Goal: Information Seeking & Learning: Learn about a topic

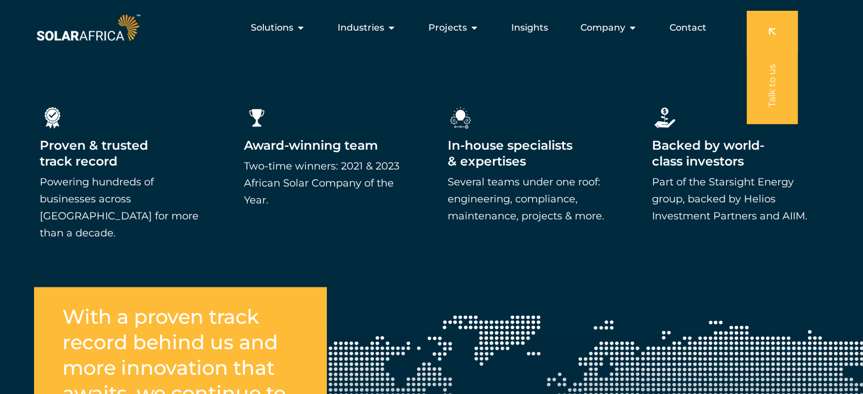
scroll to position [1745, 0]
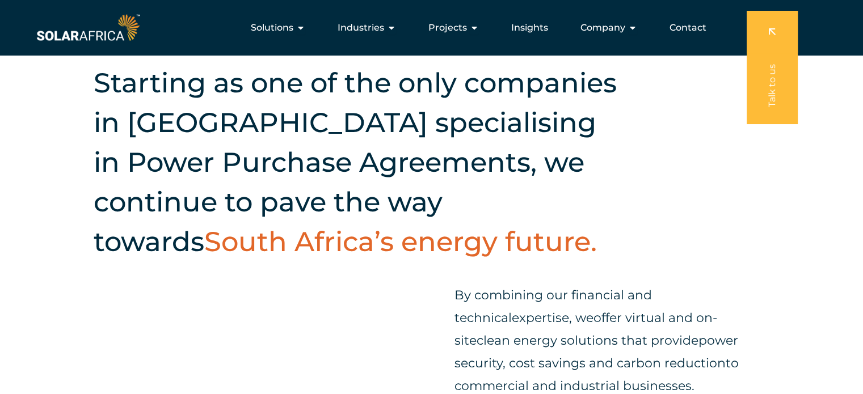
scroll to position [213, 0]
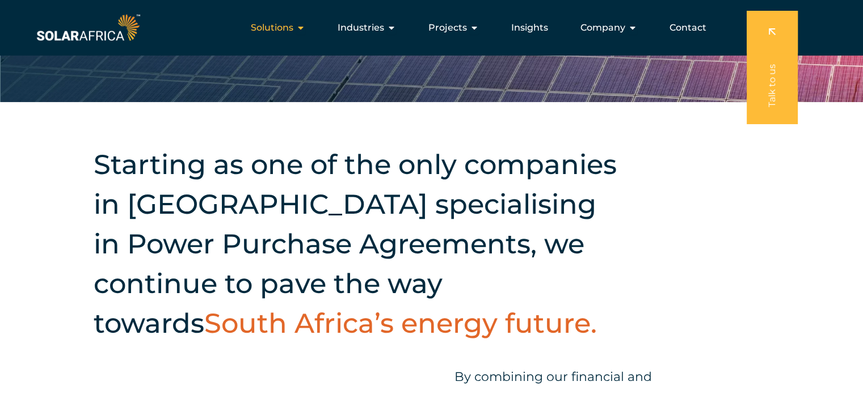
click at [300, 20] on div "Solutions Close Solutions Open Solutions" at bounding box center [278, 27] width 73 height 23
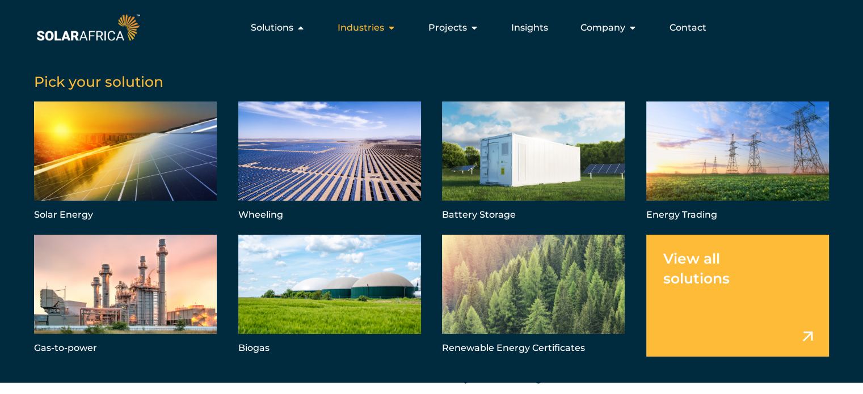
click at [394, 27] on icon "Menu" at bounding box center [391, 27] width 9 height 9
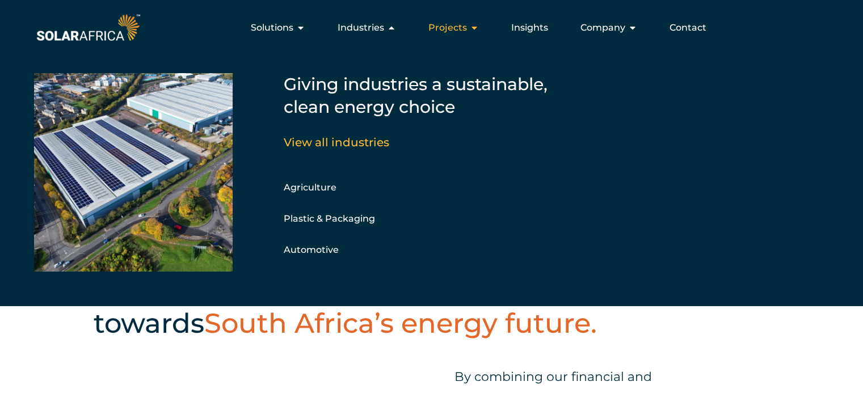
click at [461, 30] on span "Projects" at bounding box center [447, 28] width 39 height 14
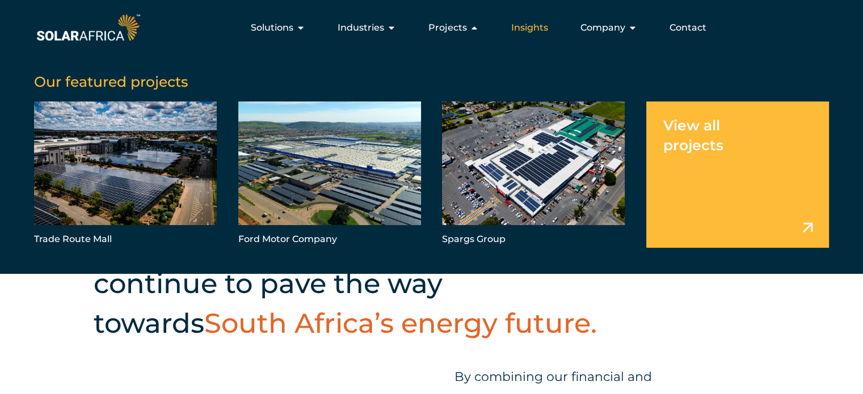
click at [539, 27] on span "Insights" at bounding box center [529, 28] width 37 height 14
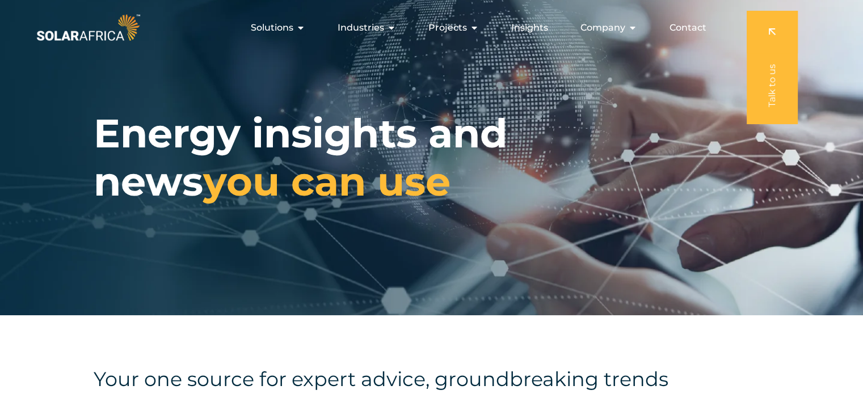
click at [610, 27] on span "Company" at bounding box center [602, 28] width 45 height 14
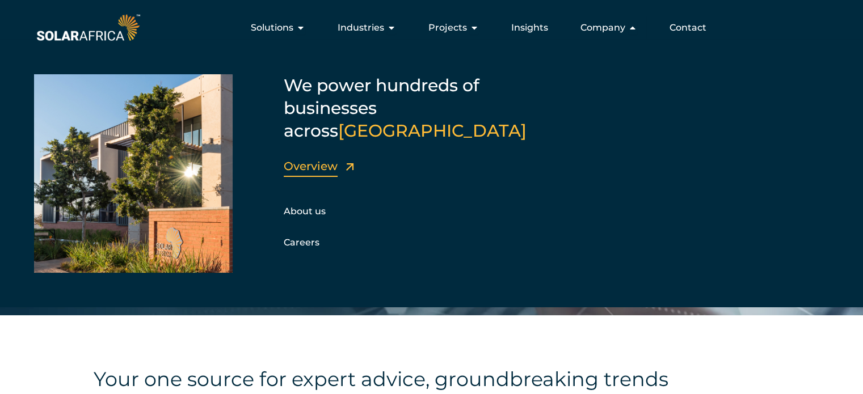
click at [310, 159] on link "Overview" at bounding box center [311, 166] width 54 height 14
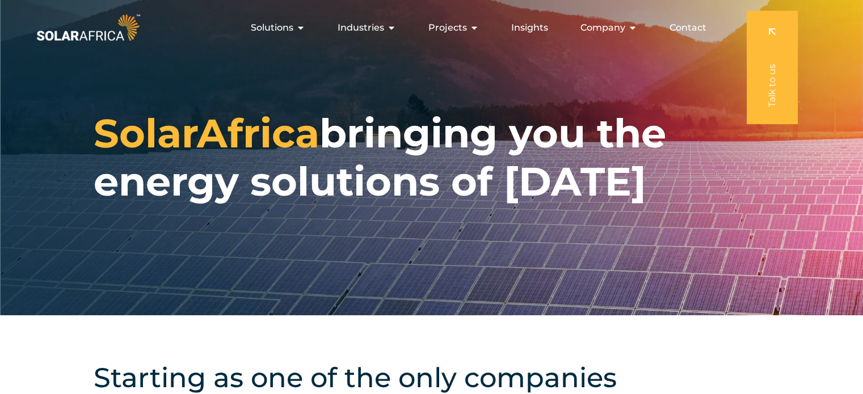
drag, startPoint x: 867, startPoint y: 28, endPoint x: 849, endPoint y: -17, distance: 48.7
click at [636, 27] on icon "Menu" at bounding box center [632, 27] width 9 height 9
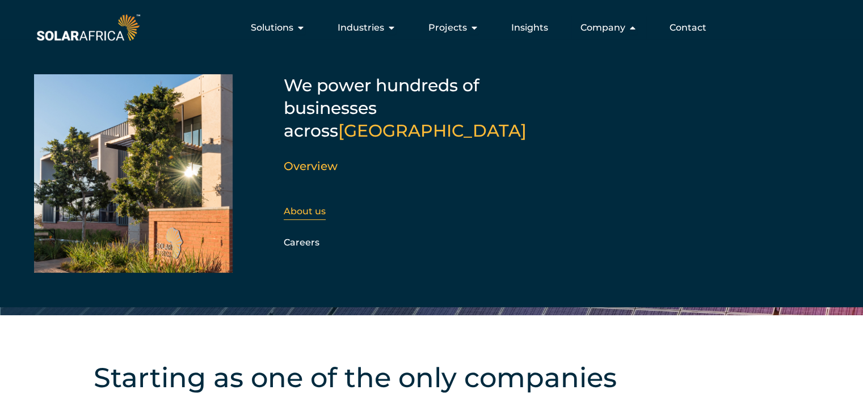
click at [300, 206] on link "About us" at bounding box center [305, 211] width 42 height 11
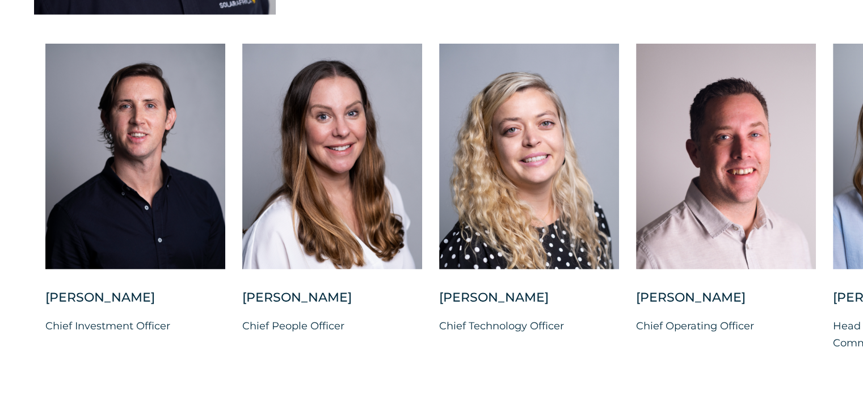
scroll to position [2894, 0]
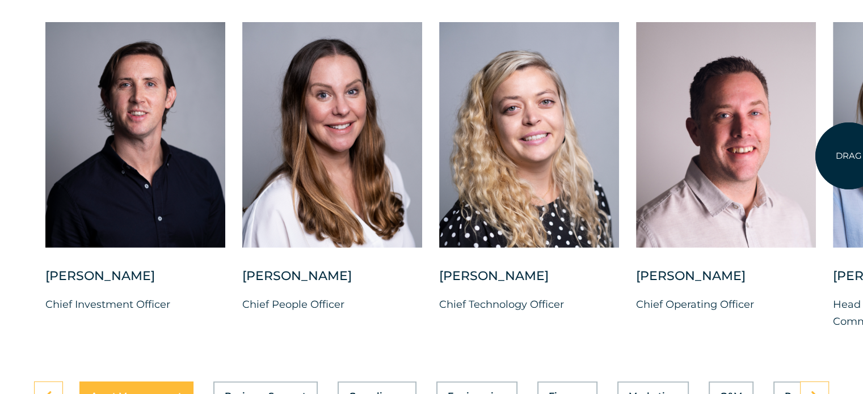
drag, startPoint x: 849, startPoint y: 156, endPoint x: 610, endPoint y: 192, distance: 241.6
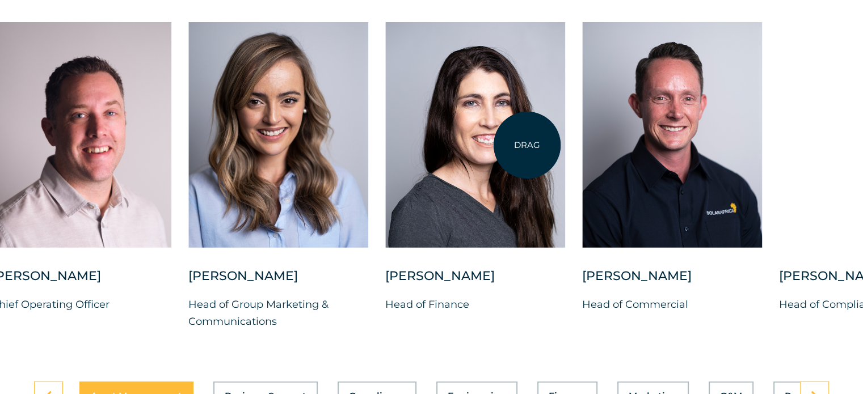
drag, startPoint x: 783, startPoint y: 154, endPoint x: 457, endPoint y: 142, distance: 326.4
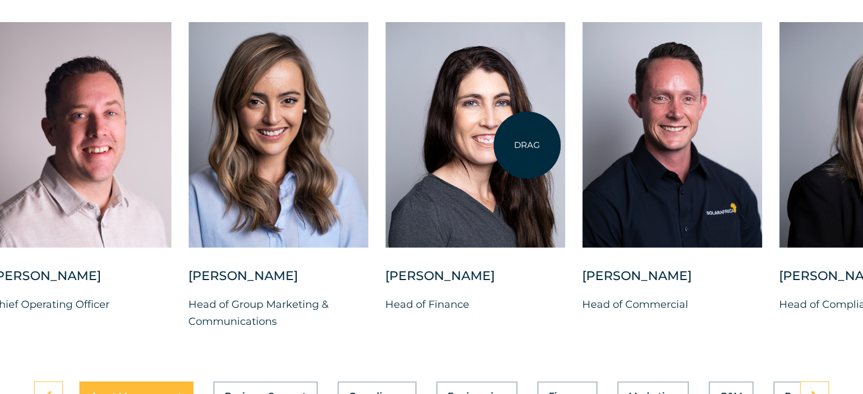
click at [457, 142] on div at bounding box center [475, 135] width 180 height 226
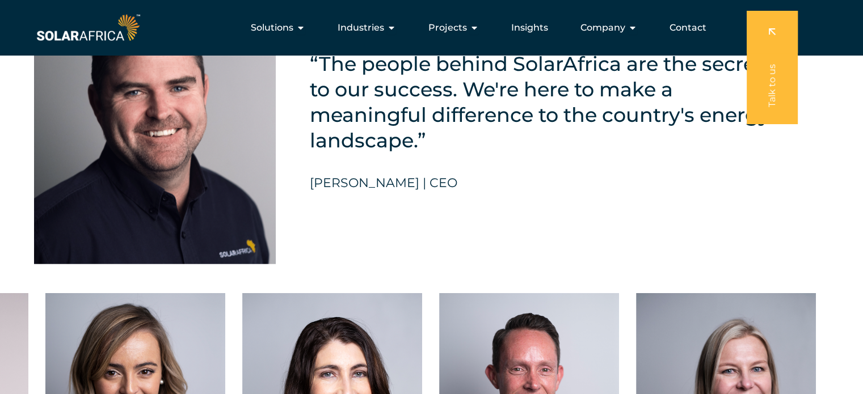
scroll to position [2486, 0]
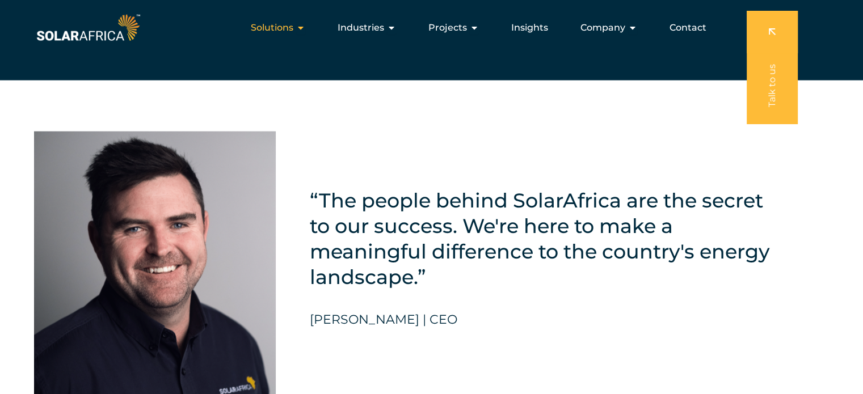
click at [269, 28] on span "Solutions" at bounding box center [272, 28] width 43 height 14
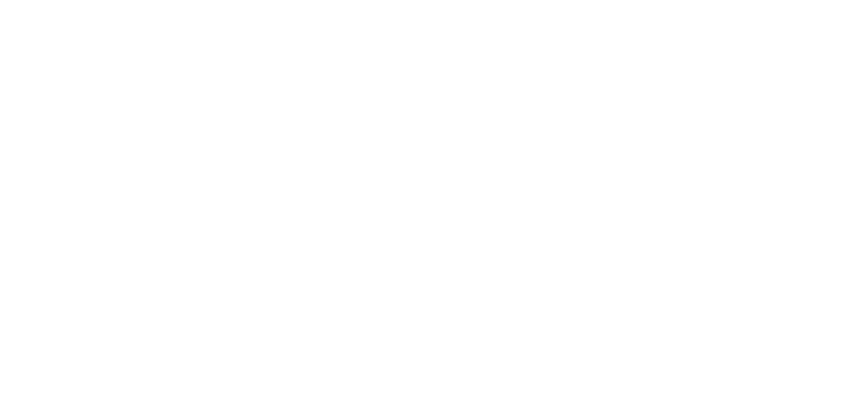
scroll to position [2486, 0]
